Goal: Information Seeking & Learning: Learn about a topic

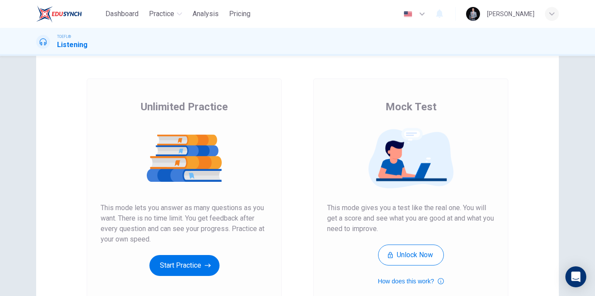
scroll to position [44, 0]
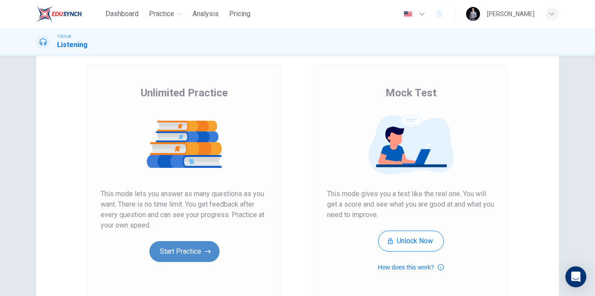
click at [190, 254] on button "Start Practice" at bounding box center [184, 251] width 70 height 21
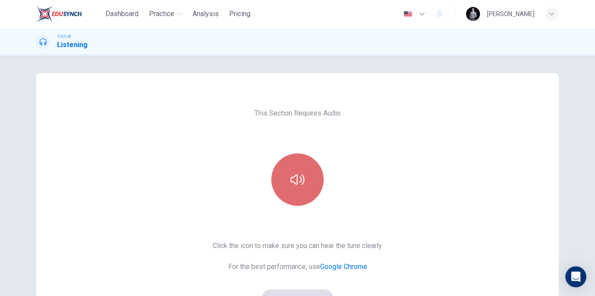
click at [309, 180] on button "button" at bounding box center [297, 179] width 52 height 52
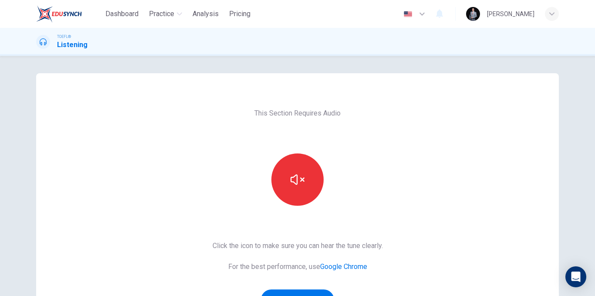
scroll to position [44, 0]
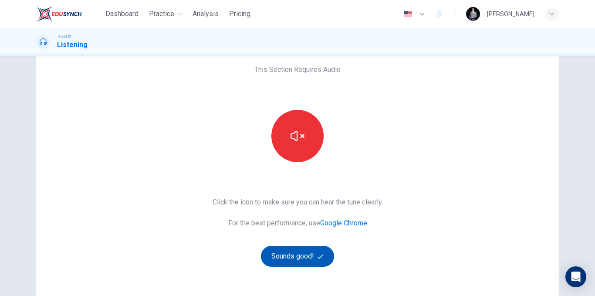
click at [318, 257] on icon "button" at bounding box center [321, 257] width 6 height 6
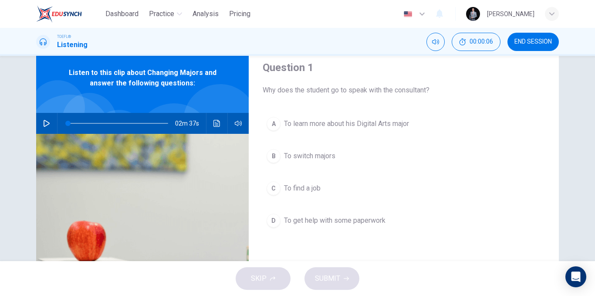
scroll to position [0, 0]
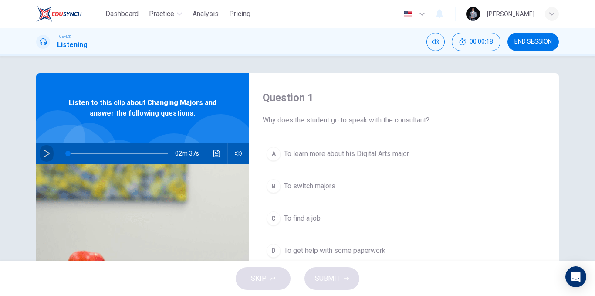
click at [47, 151] on icon "button" at bounding box center [46, 153] width 7 height 7
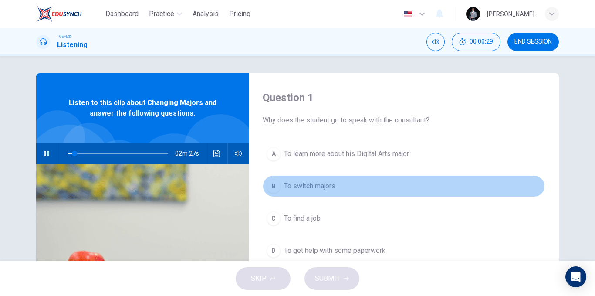
click at [327, 183] on span "To switch majors" at bounding box center [309, 186] width 51 height 10
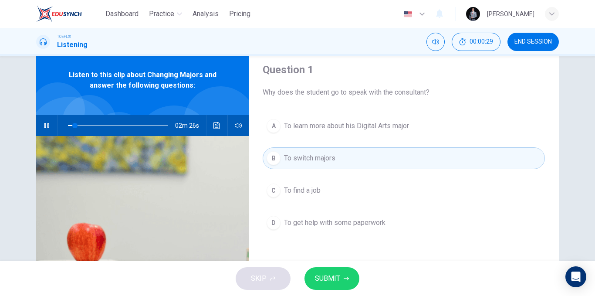
scroll to position [44, 0]
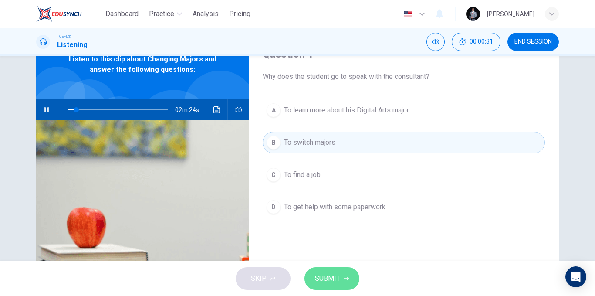
click at [343, 275] on button "SUBMIT" at bounding box center [332, 278] width 55 height 23
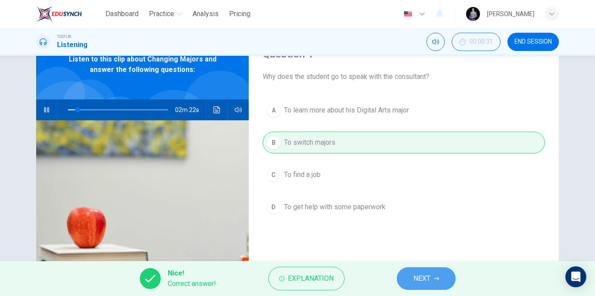
click at [413, 271] on button "NEXT" at bounding box center [426, 278] width 59 height 23
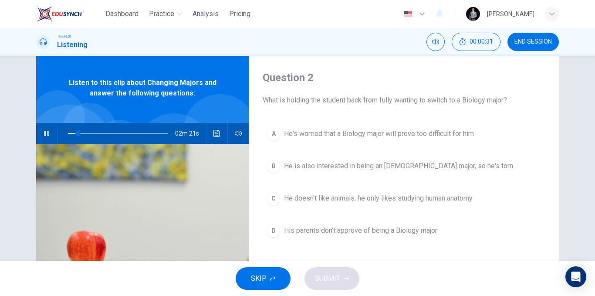
scroll to position [0, 0]
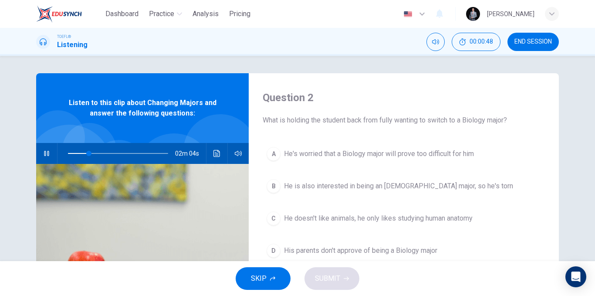
click at [43, 151] on icon "button" at bounding box center [46, 153] width 7 height 7
click at [43, 153] on icon "button" at bounding box center [46, 153] width 7 height 7
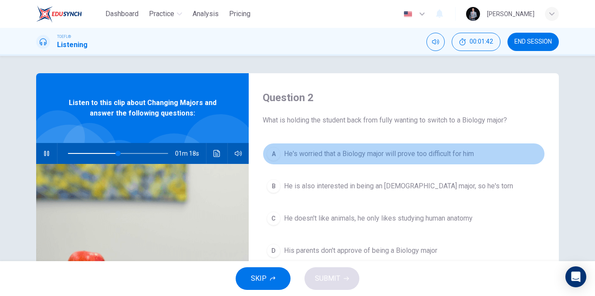
click at [358, 153] on span "He's worried that a Biology major will prove too difficult for him" at bounding box center [379, 154] width 190 height 10
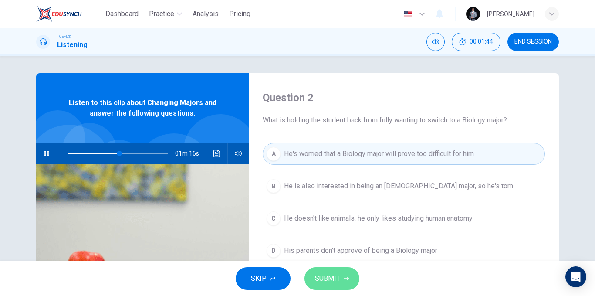
click at [335, 275] on span "SUBMIT" at bounding box center [327, 278] width 25 height 12
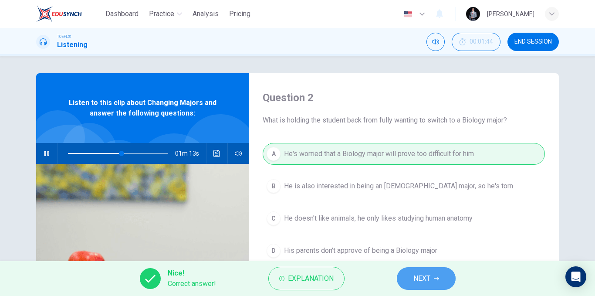
click at [409, 276] on button "NEXT" at bounding box center [426, 278] width 59 height 23
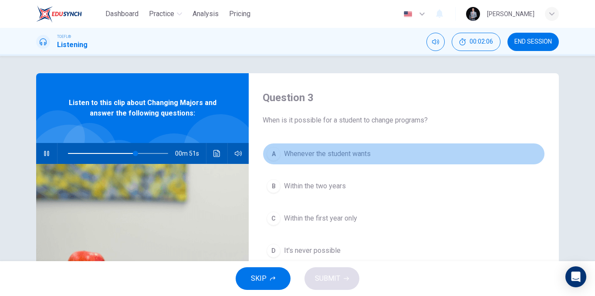
click at [358, 152] on span "Whenever the student wants" at bounding box center [327, 154] width 87 height 10
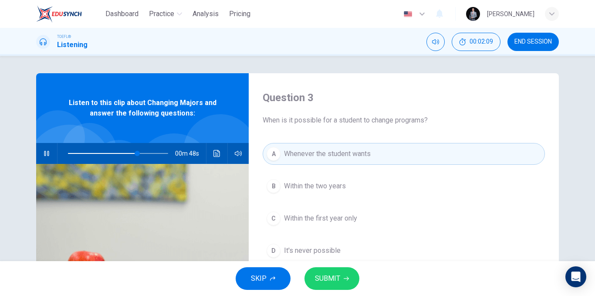
click at [335, 218] on span "Within the first year only" at bounding box center [320, 218] width 73 height 10
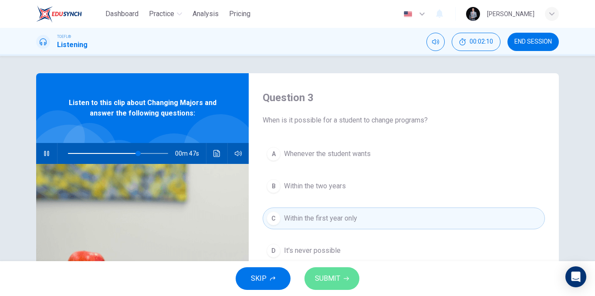
click at [339, 271] on button "SUBMIT" at bounding box center [332, 278] width 55 height 23
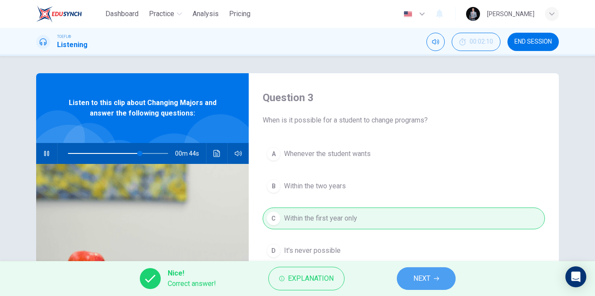
click at [406, 271] on button "NEXT" at bounding box center [426, 278] width 59 height 23
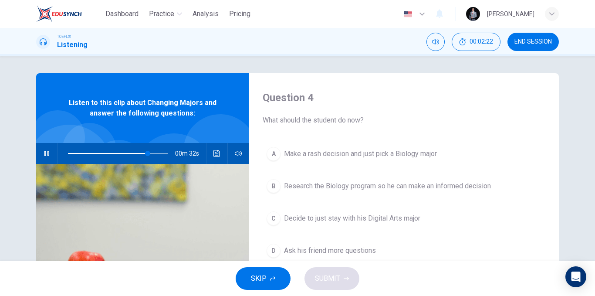
click at [461, 189] on span "Research the Biology program so he can make an informed decision" at bounding box center [387, 186] width 207 height 10
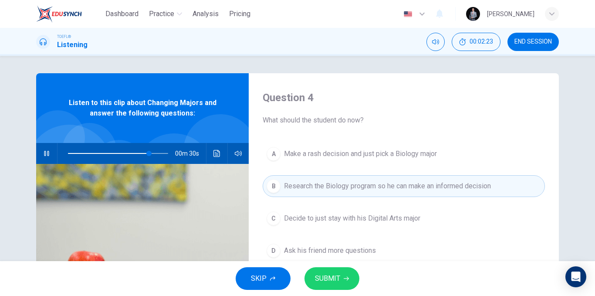
click at [339, 278] on span "SUBMIT" at bounding box center [327, 278] width 25 height 12
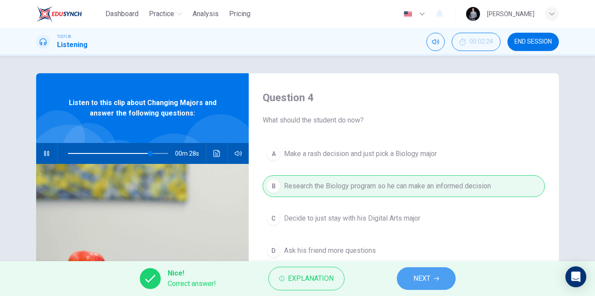
click at [421, 271] on button "NEXT" at bounding box center [426, 278] width 59 height 23
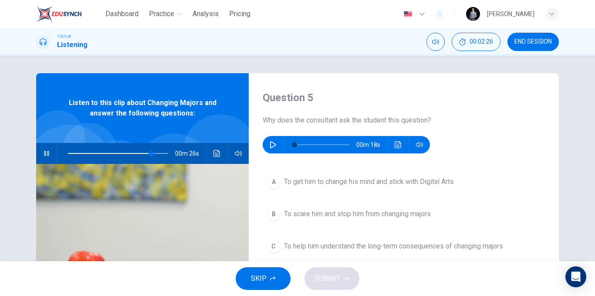
click at [41, 153] on button "button" at bounding box center [47, 153] width 14 height 21
type input "83"
click at [271, 144] on icon "button" at bounding box center [273, 144] width 7 height 7
drag, startPoint x: 299, startPoint y: 120, endPoint x: 333, endPoint y: 115, distance: 34.3
click at [333, 115] on span "Why does the consultant ask the student this question?" at bounding box center [404, 120] width 282 height 10
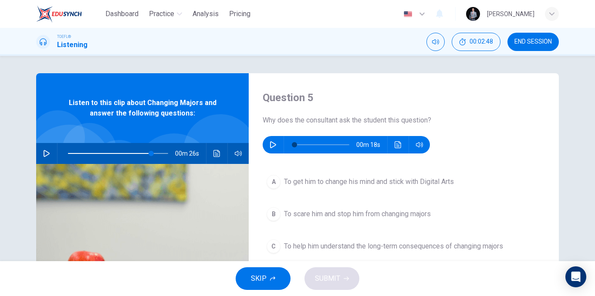
click at [270, 144] on icon "button" at bounding box center [273, 144] width 6 height 7
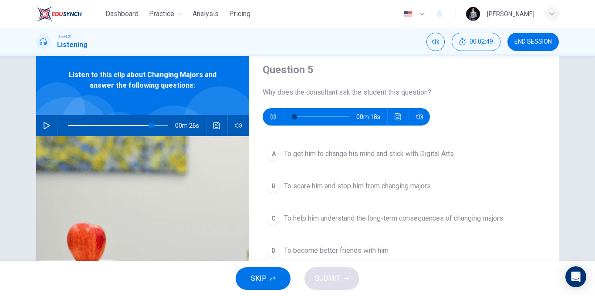
scroll to position [44, 0]
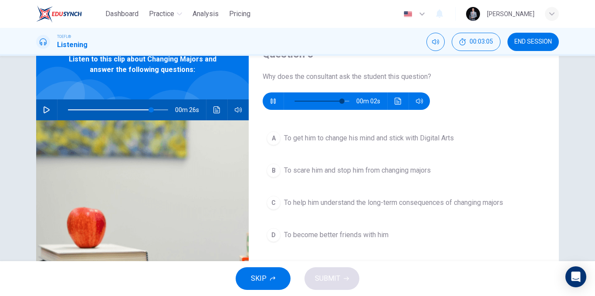
type input "92"
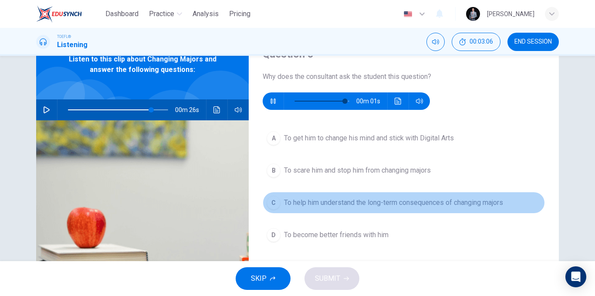
click at [348, 207] on span "To help him understand the long-term consequences of changing majors" at bounding box center [393, 202] width 219 height 10
type input "83"
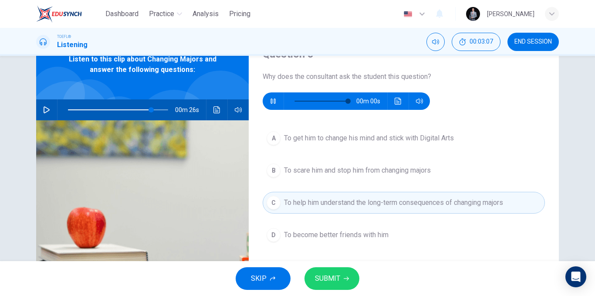
type input "0"
click at [341, 276] on button "SUBMIT" at bounding box center [332, 278] width 55 height 23
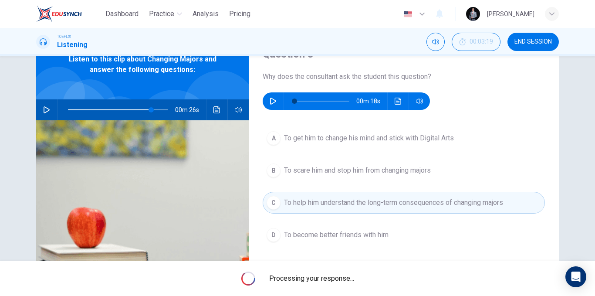
type input "83"
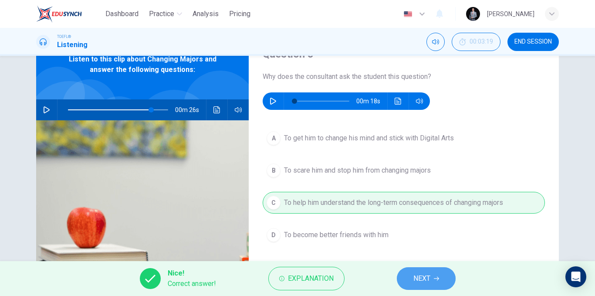
click at [406, 278] on button "NEXT" at bounding box center [426, 278] width 59 height 23
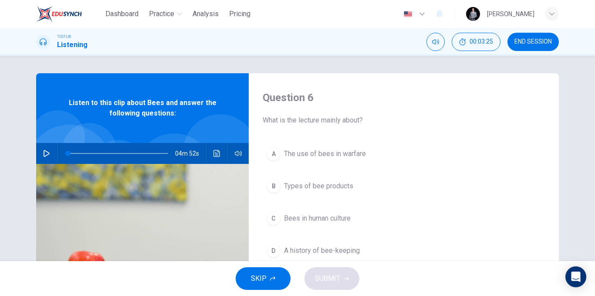
click at [44, 151] on icon "button" at bounding box center [47, 153] width 6 height 7
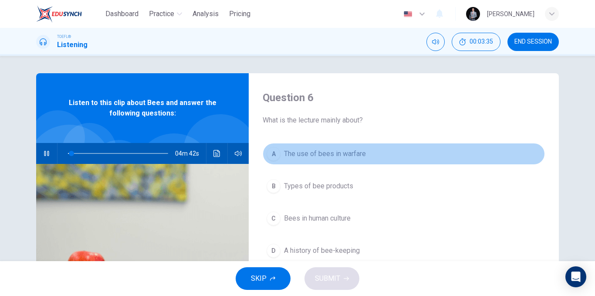
click at [355, 154] on span "The use of bees in warfare" at bounding box center [325, 154] width 82 height 10
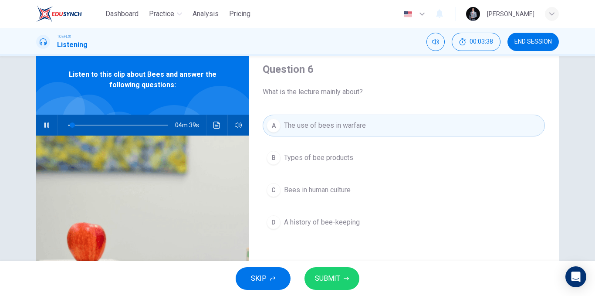
scroll to position [44, 0]
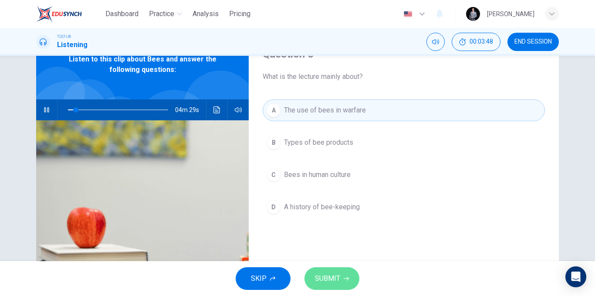
click at [338, 273] on span "SUBMIT" at bounding box center [327, 278] width 25 height 12
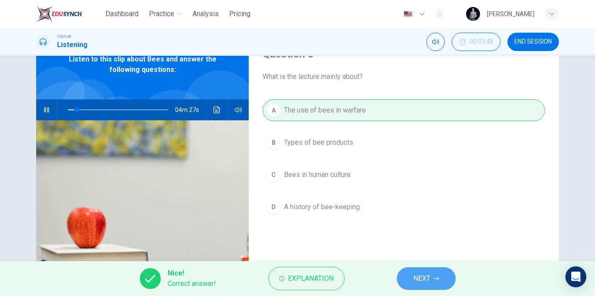
click at [420, 273] on span "NEXT" at bounding box center [421, 278] width 17 height 12
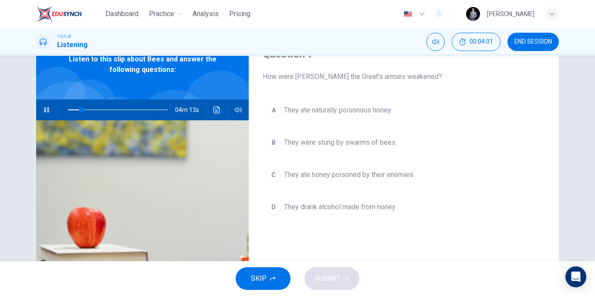
click at [382, 108] on span "They ate naturally poisonous honey" at bounding box center [337, 110] width 107 height 10
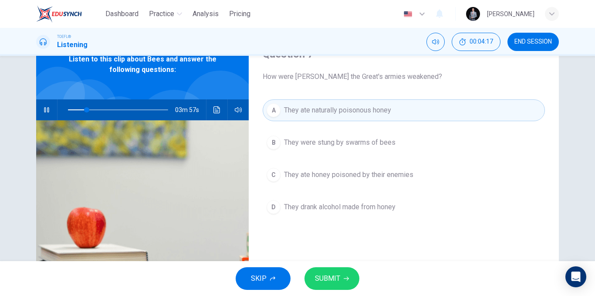
click at [339, 273] on span "SUBMIT" at bounding box center [327, 278] width 25 height 12
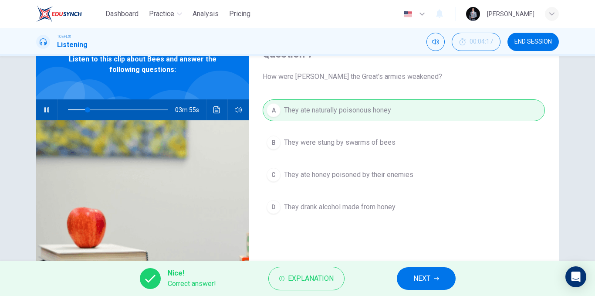
click at [415, 270] on button "NEXT" at bounding box center [426, 278] width 59 height 23
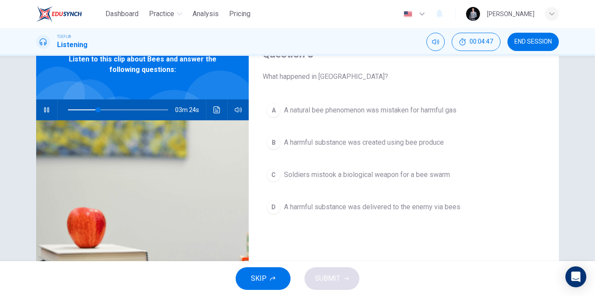
click at [359, 210] on span "A harmful substance was delivered to the enemy via bees" at bounding box center [372, 207] width 176 height 10
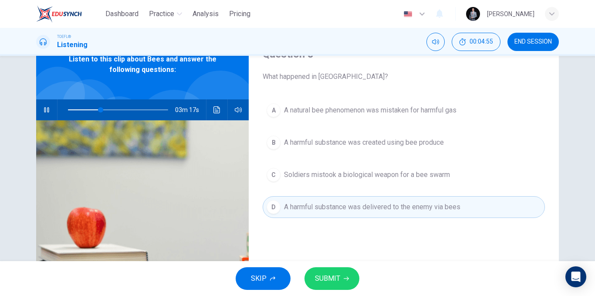
click at [325, 282] on span "SUBMIT" at bounding box center [327, 278] width 25 height 12
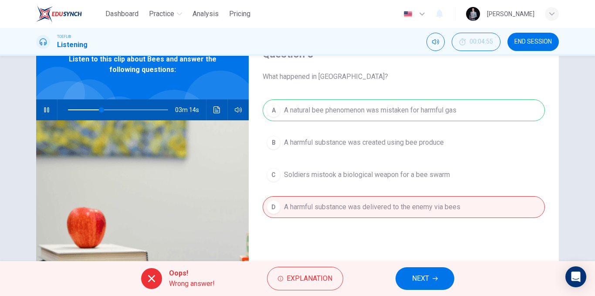
click at [423, 278] on span "NEXT" at bounding box center [420, 278] width 17 height 12
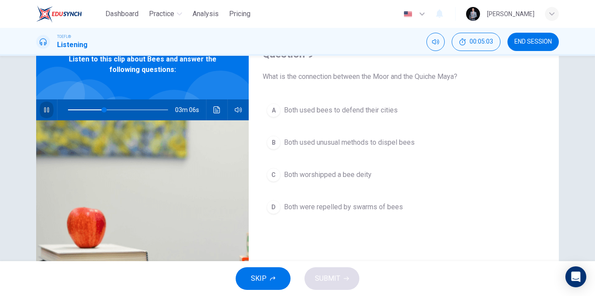
click at [45, 108] on icon "button" at bounding box center [46, 109] width 7 height 7
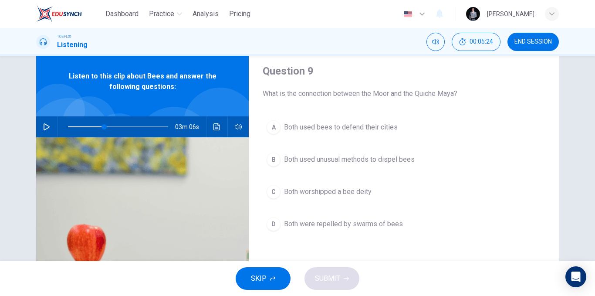
scroll to position [0, 0]
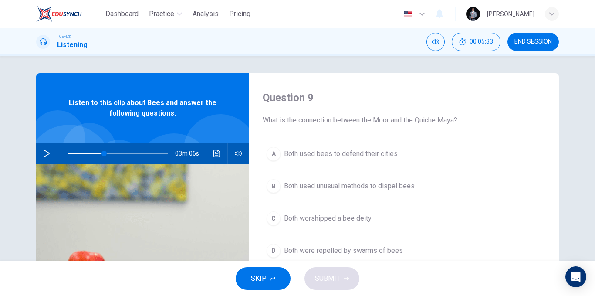
click at [50, 156] on button "button" at bounding box center [47, 153] width 14 height 21
drag, startPoint x: 106, startPoint y: 153, endPoint x: 96, endPoint y: 153, distance: 10.5
click at [96, 153] on span at bounding box center [98, 153] width 5 height 5
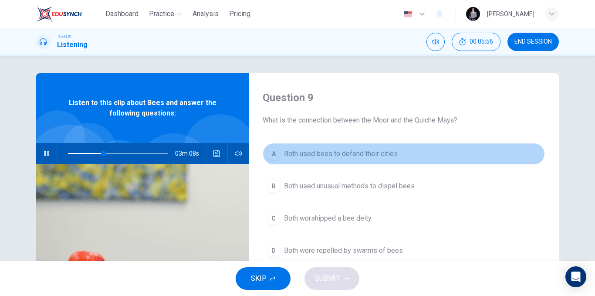
click at [353, 152] on span "Both used bees to defend their cities" at bounding box center [341, 154] width 114 height 10
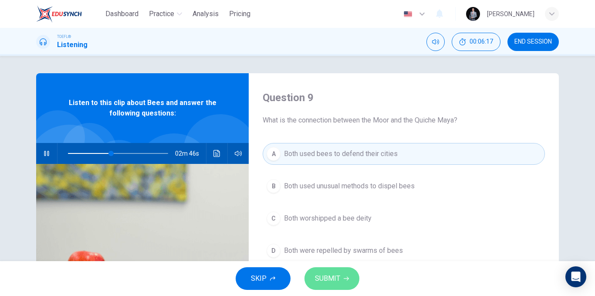
click at [354, 280] on button "SUBMIT" at bounding box center [332, 278] width 55 height 23
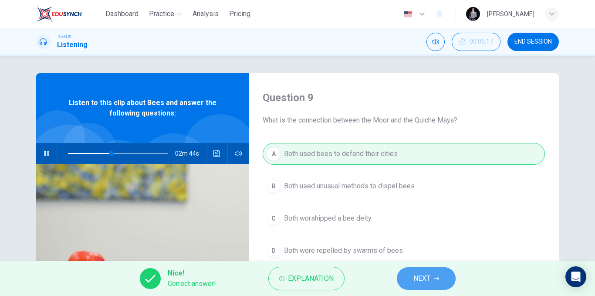
click at [433, 279] on button "NEXT" at bounding box center [426, 278] width 59 height 23
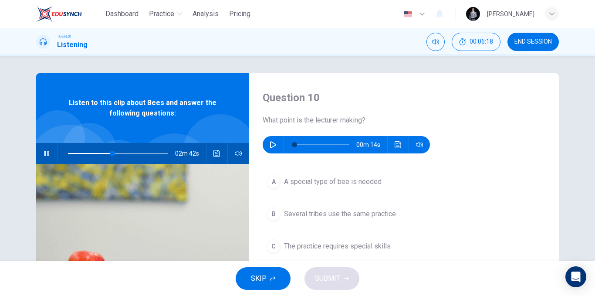
click at [44, 153] on icon "button" at bounding box center [46, 153] width 7 height 7
type input "45"
click at [273, 144] on icon "button" at bounding box center [273, 144] width 6 height 7
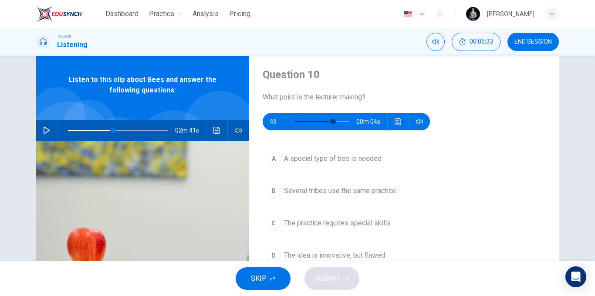
scroll to position [44, 0]
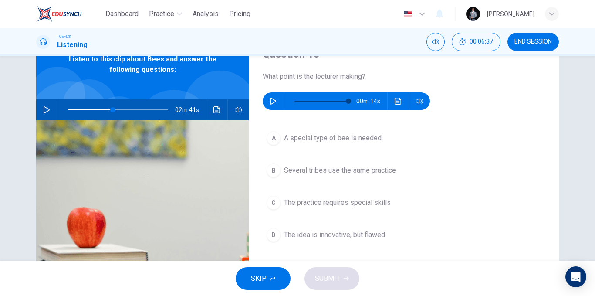
type input "0"
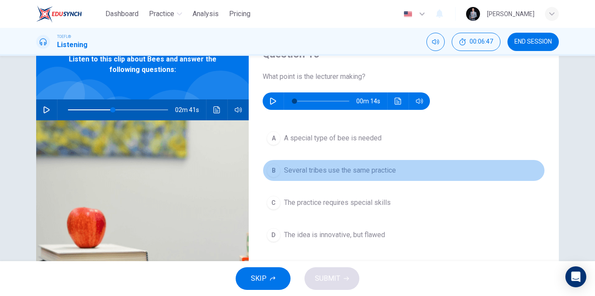
click at [386, 172] on span "Several tribes use the same practice" at bounding box center [340, 170] width 112 height 10
type input "45"
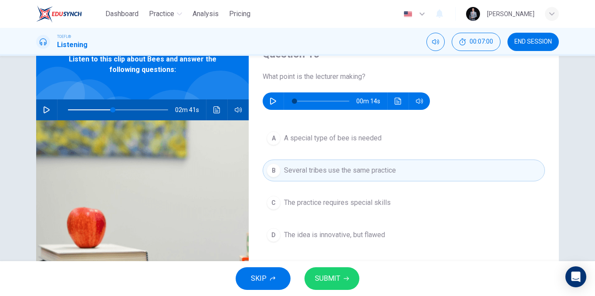
click at [273, 106] on button "button" at bounding box center [273, 100] width 14 height 17
type input "0"
click at [347, 271] on button "SUBMIT" at bounding box center [332, 278] width 55 height 23
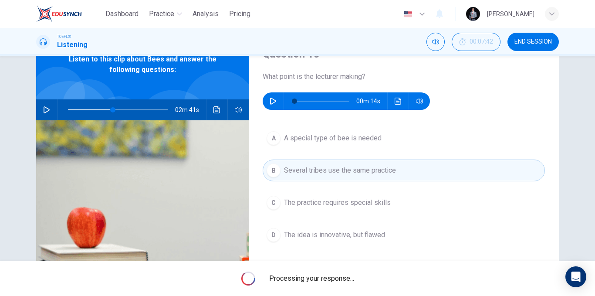
type input "45"
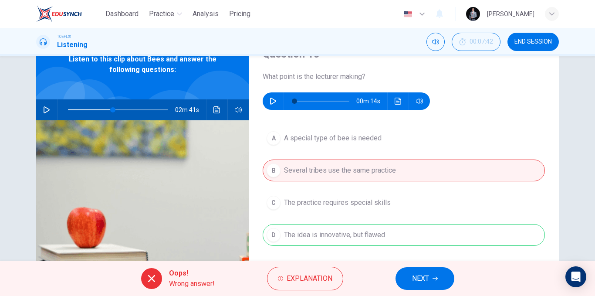
click at [407, 281] on button "NEXT" at bounding box center [425, 278] width 59 height 23
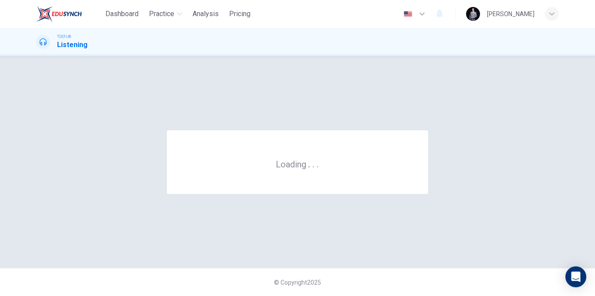
scroll to position [0, 0]
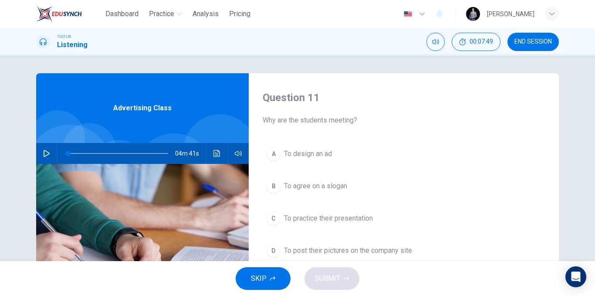
click at [41, 155] on button "button" at bounding box center [47, 153] width 14 height 21
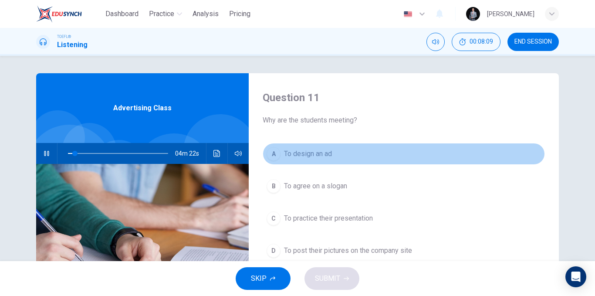
click at [318, 157] on span "To design an ad" at bounding box center [308, 154] width 48 height 10
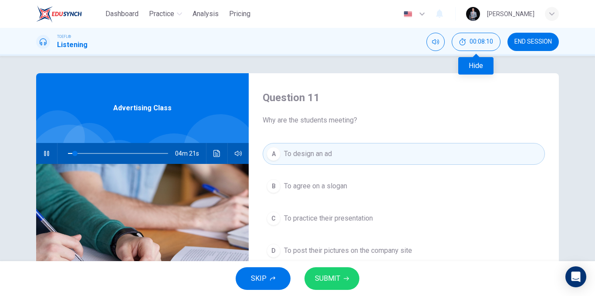
type input "7"
click at [513, 44] on button "END SESSION" at bounding box center [533, 42] width 51 height 18
